Goal: Task Accomplishment & Management: Manage account settings

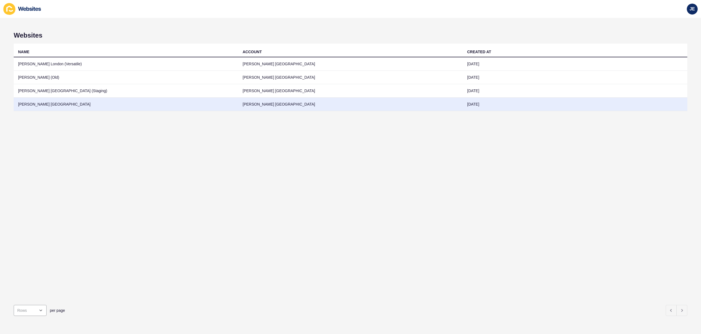
click at [49, 107] on td "[PERSON_NAME] [GEOGRAPHIC_DATA]" at bounding box center [126, 104] width 225 height 13
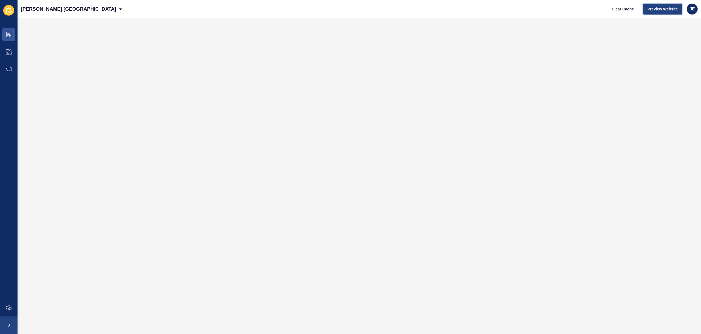
click at [667, 7] on span "Preview Website" at bounding box center [663, 8] width 30 height 5
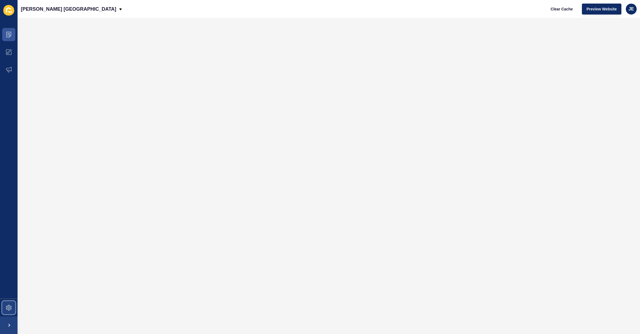
click at [5, 310] on span at bounding box center [9, 308] width 18 height 18
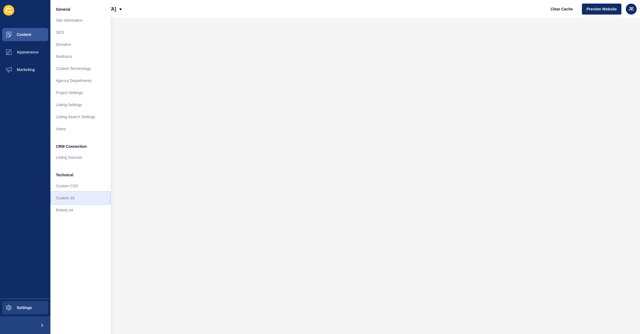
click at [61, 197] on link "Custom JS" at bounding box center [80, 198] width 60 height 12
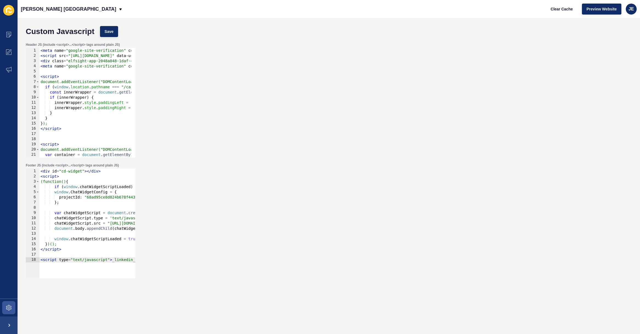
click at [101, 105] on div "< meta name = "google-site-verification" content = "SMq8dECnO_FrWht4icv8yWHq1Sp…" at bounding box center [257, 106] width 437 height 116
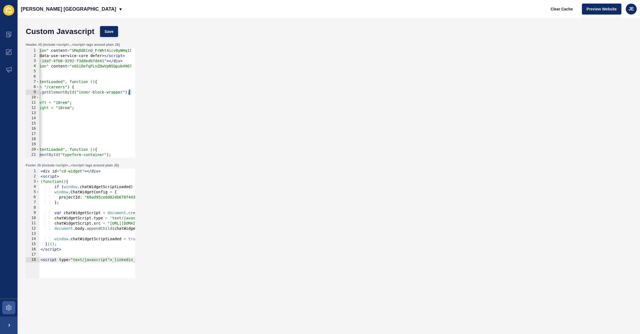
drag, startPoint x: 100, startPoint y: 97, endPoint x: 89, endPoint y: 107, distance: 15.3
click at [147, 94] on div "Header JS (include <script>...</script> tags around plain JS) innerWrapper.styl…" at bounding box center [328, 100] width 611 height 121
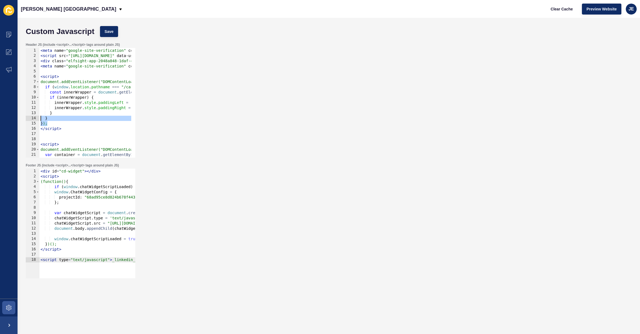
drag, startPoint x: 67, startPoint y: 121, endPoint x: -3, endPoint y: 119, distance: 70.4
click at [0, 119] on html "Content Appearance Marketing Settings [PERSON_NAME] London Clear Cache Preview …" at bounding box center [320, 167] width 640 height 334
click at [59, 111] on div "< meta name = "google-site-verification" content = "SMq8dECnO_FrWht4icv8yWHq1Sp…" at bounding box center [257, 106] width 437 height 116
type textarea "}"
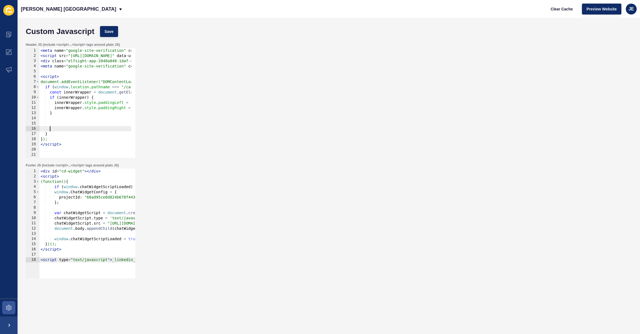
click at [59, 122] on div "< meta name = "google-site-verification" content = "SMq8dECnO_FrWht4icv8yWHq1Sp…" at bounding box center [257, 106] width 437 height 116
paste textarea "window.addEventListener("resize", applyResponsiveStyles);"
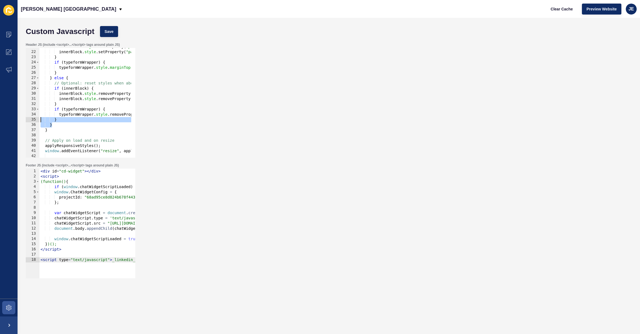
scroll to position [0, 0]
drag, startPoint x: 37, startPoint y: 122, endPoint x: 18, endPoint y: 121, distance: 18.7
click at [18, 121] on div "Custom Javascript Save Header JS (include <script>...</script> tags around plai…" at bounding box center [329, 176] width 622 height 316
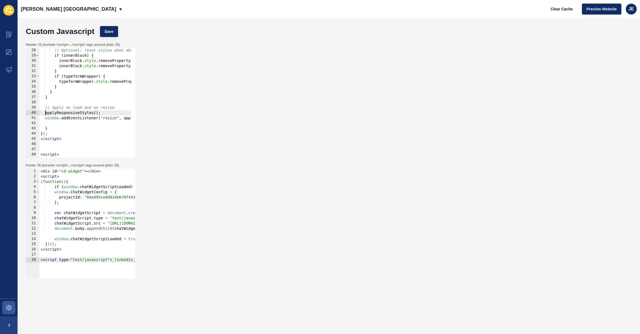
click at [46, 110] on div "// Optional: reset styles when above 768px if ( innerBlock ) { innerBlock . sty…" at bounding box center [257, 106] width 437 height 116
drag, startPoint x: 45, startPoint y: 107, endPoint x: 53, endPoint y: 119, distance: 14.6
click at [53, 119] on div "// Optional: reset styles when above 768px if ( innerBlock ) { innerBlock . sty…" at bounding box center [257, 106] width 437 height 116
click at [62, 127] on div "// Optional: reset styles when above 768px if ( innerBlock ) { innerBlock . sty…" at bounding box center [257, 106] width 437 height 116
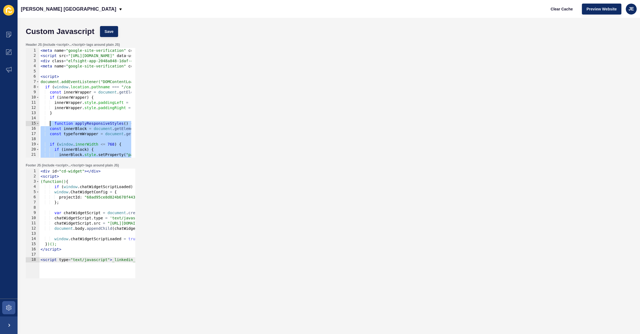
scroll to position [0, 0]
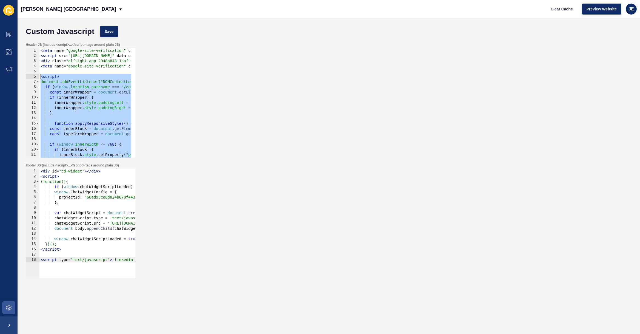
drag, startPoint x: 68, startPoint y: 140, endPoint x: 33, endPoint y: 78, distance: 71.2
click at [33, 78] on div "} 1 2 3 4 5 6 7 8 9 10 11 12 13 14 15 16 17 18 19 20 21 22 23 < meta name = "go…" at bounding box center [81, 103] width 110 height 110
click at [70, 94] on div "< meta name = "google-site-verification" content = "SMq8dECnO_FrWht4icv8yWHq1Sp…" at bounding box center [257, 106] width 437 height 116
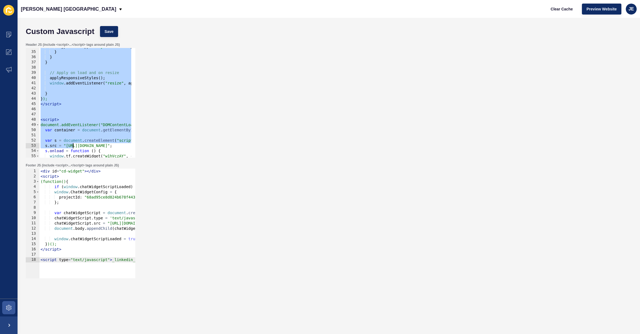
scroll to position [176, 0]
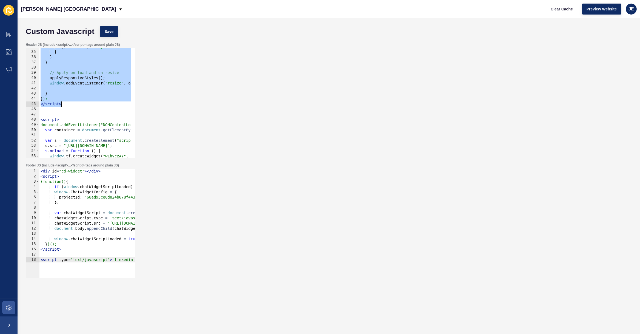
drag, startPoint x: 40, startPoint y: 78, endPoint x: 68, endPoint y: 106, distance: 39.5
click at [67, 106] on div "typeformWrapper . style . removeProperty ( "margin-top" ) ; } } } // Apply on l…" at bounding box center [257, 102] width 437 height 116
paste textarea
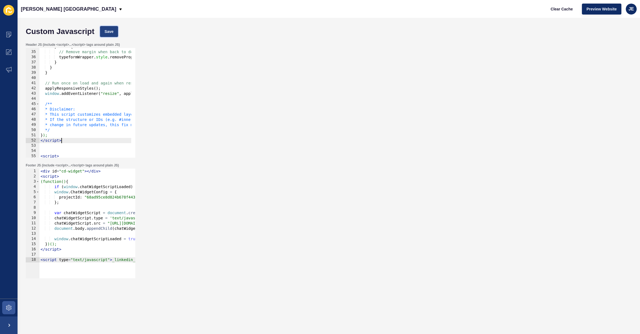
click at [107, 36] on button "Save" at bounding box center [109, 31] width 18 height 11
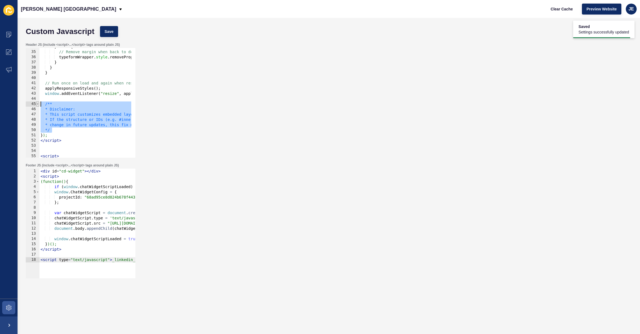
drag, startPoint x: 56, startPoint y: 131, endPoint x: 39, endPoint y: 104, distance: 32.5
click at [39, 104] on div "*/ 34 35 36 37 38 39 40 41 42 43 44 45 46 47 48 49 50 51 52 53 54 55 56 57 } el…" at bounding box center [81, 103] width 110 height 110
type textarea "/** * Disclaimer:"
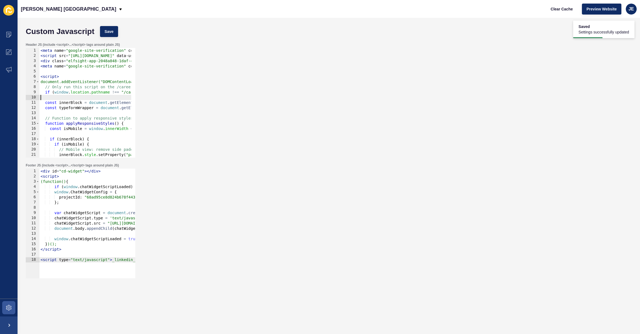
scroll to position [0, 0]
drag, startPoint x: 67, startPoint y: 95, endPoint x: -3, endPoint y: 90, distance: 70.1
click at [0, 90] on html "Saved Settings successfully updated Content Appearance Marketing Settings [PERS…" at bounding box center [320, 167] width 640 height 334
type textarea "if (window.location.pathname !== "/careers") return;"
click at [45, 70] on div "< meta name = "google-site-verification" content = "SMq8dECnO_FrWht4icv8yWHq1Sp…" at bounding box center [257, 106] width 437 height 116
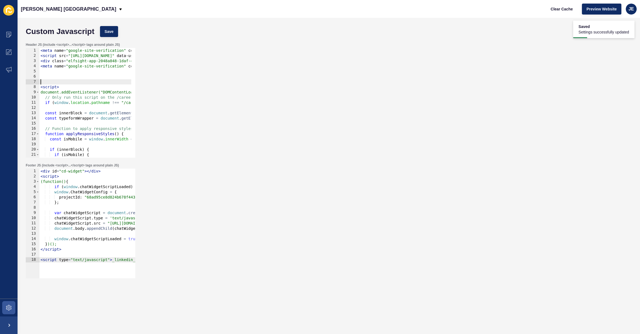
paste textarea "*/"
type textarea "*/"
click at [65, 88] on div "< meta name = "google-site-verification" content = "SMq8dECnO_FrWht4icv8yWHq1Sp…" at bounding box center [257, 106] width 437 height 116
type textarea "<script>"
paste textarea "*/"
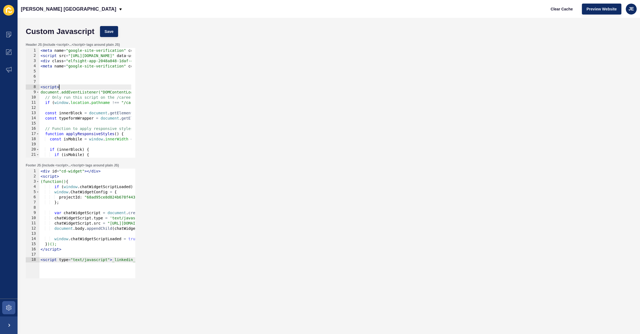
type textarea "*/"
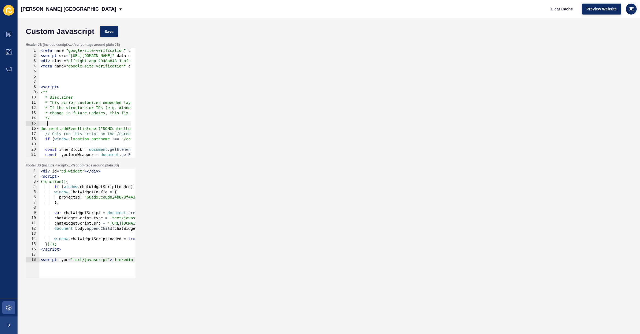
click at [107, 25] on div "Custom Javascript Save" at bounding box center [328, 31] width 611 height 16
click at [107, 33] on span "Save" at bounding box center [109, 31] width 9 height 5
click at [570, 10] on span "Clear Cache" at bounding box center [562, 8] width 22 height 5
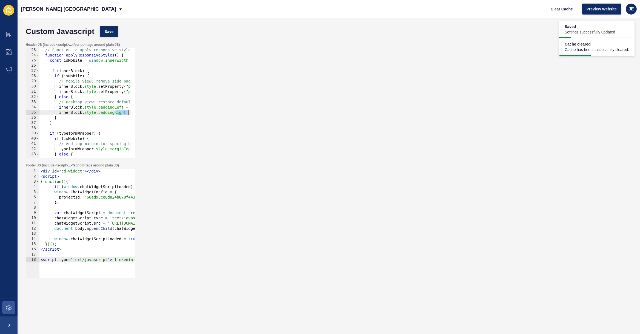
scroll to position [0, 22]
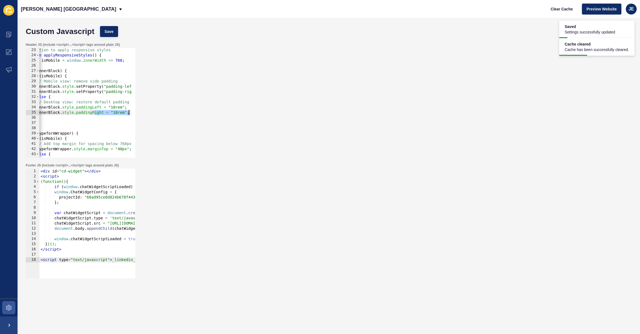
drag, startPoint x: 117, startPoint y: 114, endPoint x: 134, endPoint y: 114, distance: 16.7
click at [134, 114] on div "innerBlock.style.paddingRight = "10rem"; 23 24 25 26 27 28 29 30 31 32 33 34 35…" at bounding box center [81, 103] width 110 height 110
click at [116, 95] on div "// Function to apply responsive styles function applyResponsiveStyles ( ) { con…" at bounding box center [235, 105] width 437 height 116
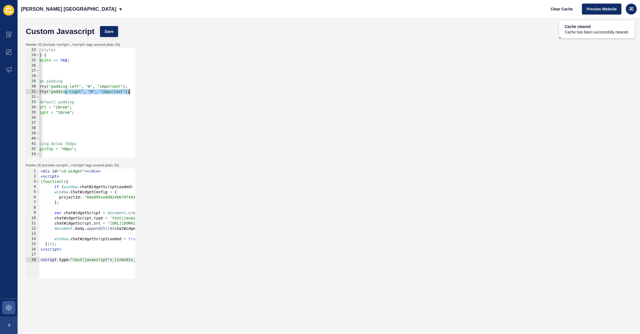
drag, startPoint x: 121, startPoint y: 92, endPoint x: 104, endPoint y: 91, distance: 16.2
click at [146, 92] on div "Header JS (include <script>...</script> tags around plain JS) } else { 23 24 25…" at bounding box center [328, 100] width 611 height 121
click at [77, 90] on div "// Function to apply responsive styles function applyResponsiveStyles ( ) { con…" at bounding box center [180, 105] width 437 height 116
click at [88, 88] on div "// Function to apply responsive styles function applyResponsiveStyles ( ) { con…" at bounding box center [180, 105] width 437 height 116
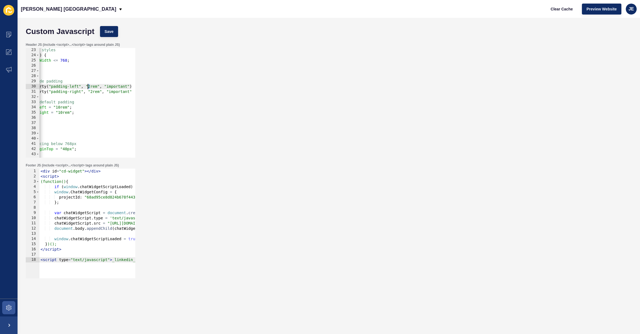
click at [88, 87] on div "// Function to apply responsive styles function applyResponsiveStyles ( ) { con…" at bounding box center [180, 105] width 437 height 116
drag, startPoint x: 91, startPoint y: 91, endPoint x: 113, endPoint y: 54, distance: 42.8
click at [91, 91] on div "// Function to apply responsive styles function applyResponsiveStyles ( ) { con…" at bounding box center [180, 105] width 437 height 116
click at [110, 32] on span "Save" at bounding box center [109, 31] width 9 height 5
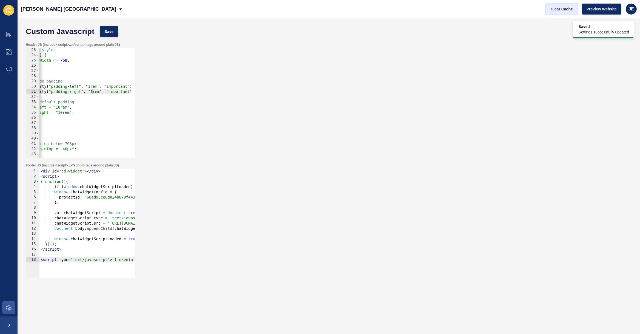
click at [555, 10] on span "Clear Cache" at bounding box center [562, 8] width 22 height 5
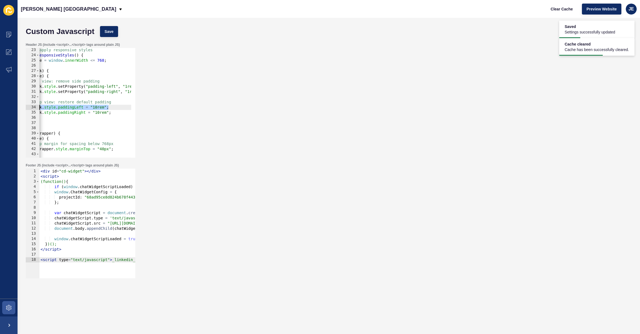
scroll to position [0, 8]
drag, startPoint x: 88, startPoint y: 110, endPoint x: 32, endPoint y: 108, distance: 55.9
click at [32, 107] on div "innerBlock.style.paddingLeft = "10rem"; 23 24 25 26 27 28 29 30 31 32 33 34 35 …" at bounding box center [81, 103] width 110 height 110
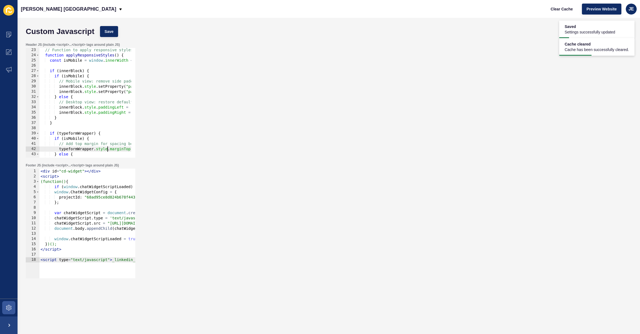
scroll to position [0, 24]
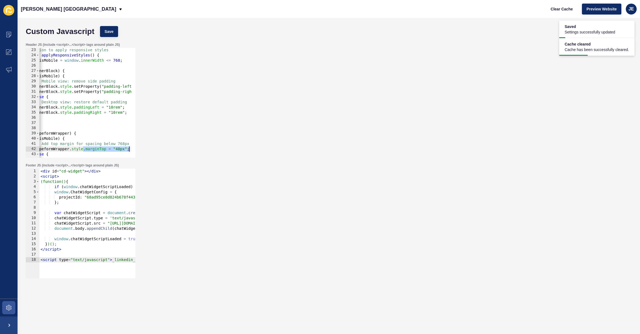
drag, startPoint x: 107, startPoint y: 148, endPoint x: 148, endPoint y: 148, distance: 41.4
click at [149, 148] on div "Header JS (include <script>...</script> tags around plain JS) innerBlock.style.…" at bounding box center [328, 100] width 611 height 121
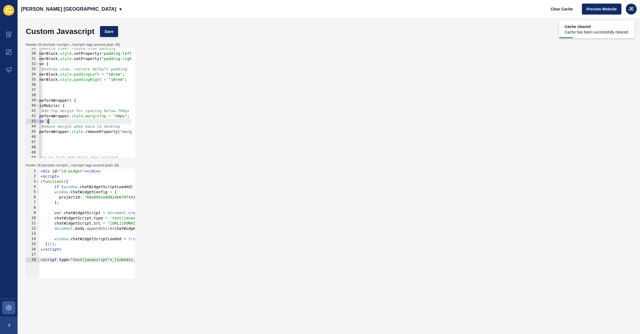
click at [117, 119] on div "// Mobile view: remove side padding innerBlock . style . setProperty ( "padding…" at bounding box center [233, 104] width 437 height 116
click at [116, 116] on div "// Mobile view: remove side padding innerBlock . style . setProperty ( "padding…" at bounding box center [233, 104] width 437 height 116
click at [101, 30] on button "Save" at bounding box center [109, 31] width 18 height 11
click at [113, 33] on span "Save" at bounding box center [109, 31] width 9 height 5
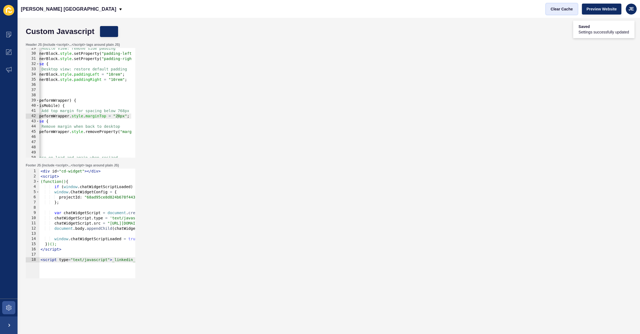
click at [563, 8] on span "Clear Cache" at bounding box center [562, 8] width 22 height 5
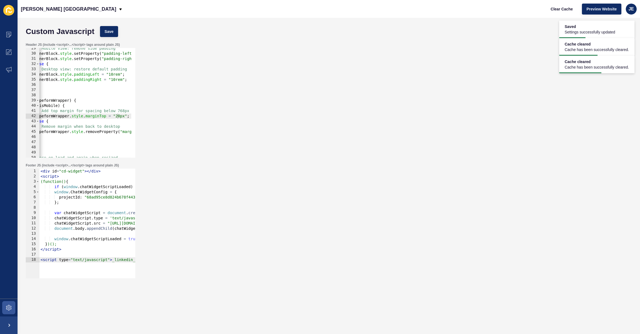
click at [117, 117] on div "// Mobile view: remove side padding innerBlock . style . setProperty ( "padding…" at bounding box center [233, 104] width 437 height 116
type textarea "typeformWrapper.style.marginTop = "0px";"
click at [108, 24] on div "Custom Javascript Save" at bounding box center [328, 31] width 611 height 16
click at [109, 30] on span "Save" at bounding box center [109, 31] width 9 height 5
click at [565, 11] on span "Clear Cache" at bounding box center [562, 8] width 22 height 5
